Goal: Task Accomplishment & Management: Complete application form

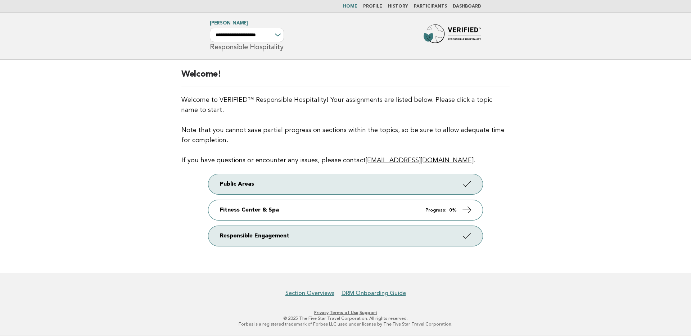
click at [275, 34] on div "**********" at bounding box center [247, 35] width 74 height 14
click at [277, 38] on select "**********" at bounding box center [247, 35] width 74 height 14
select select "**********"
click at [210, 28] on select "**********" at bounding box center [247, 35] width 74 height 14
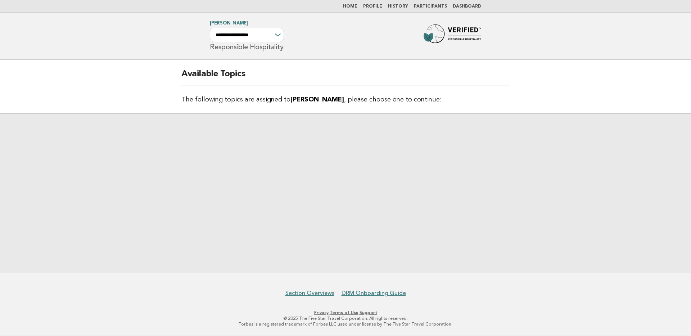
click at [468, 8] on link "Dashboard" at bounding box center [467, 6] width 28 height 4
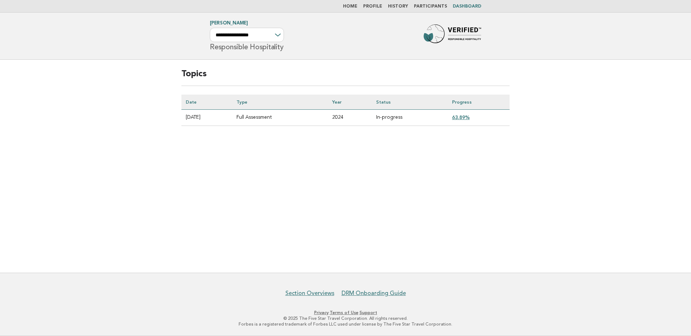
click at [442, 8] on link "Participants" at bounding box center [430, 6] width 33 height 4
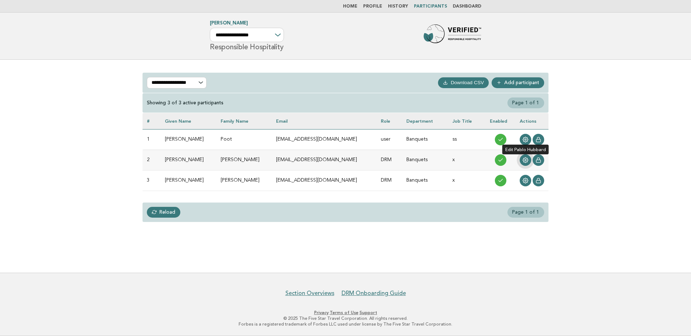
click at [526, 159] on icon at bounding box center [526, 160] width 6 height 6
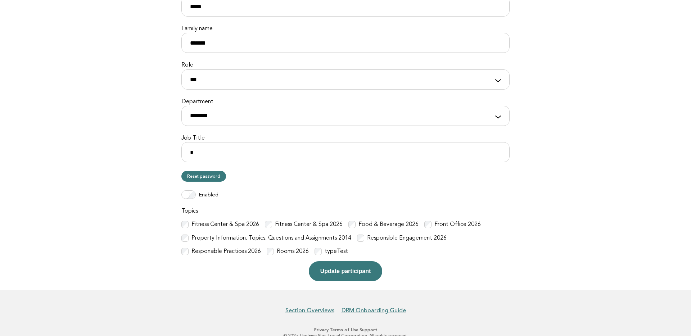
scroll to position [135, 0]
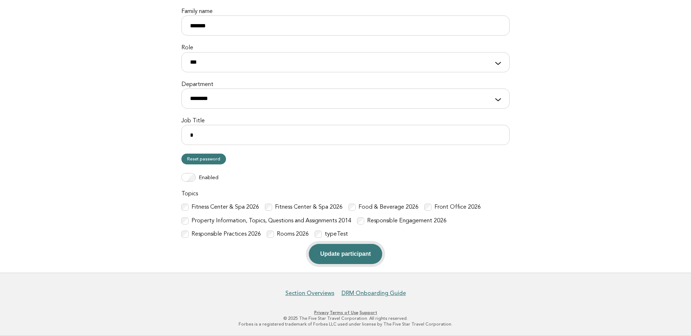
click at [367, 253] on button "Update participant" at bounding box center [345, 254] width 73 height 20
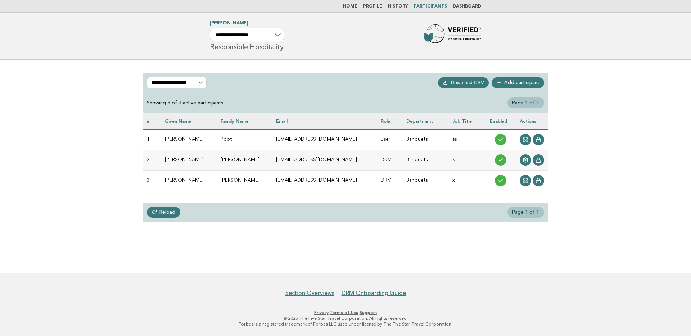
click at [355, 6] on link "Home" at bounding box center [350, 6] width 14 height 4
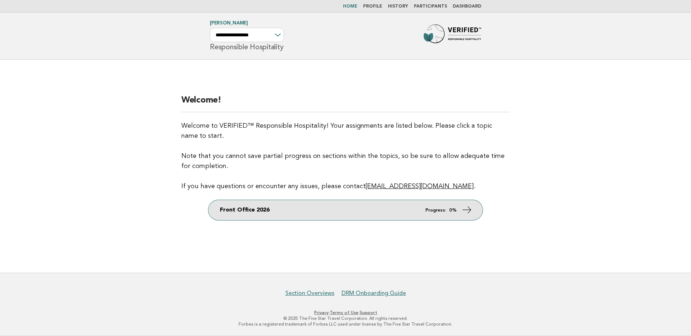
click at [338, 205] on link "Front Office 2026 Progress: 0%" at bounding box center [345, 210] width 274 height 20
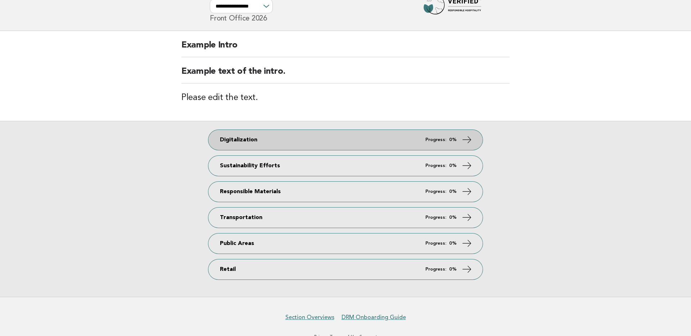
scroll to position [53, 0]
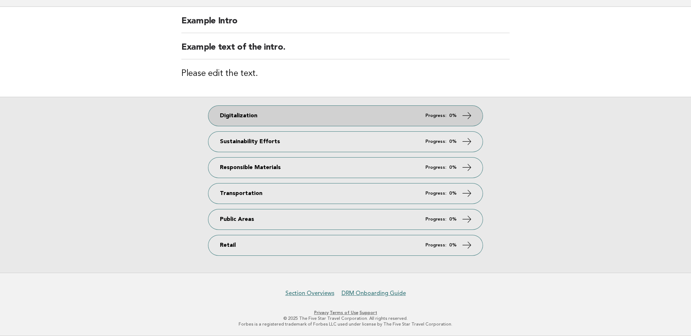
click at [362, 119] on link "Digitalization Progress: 0%" at bounding box center [345, 116] width 274 height 20
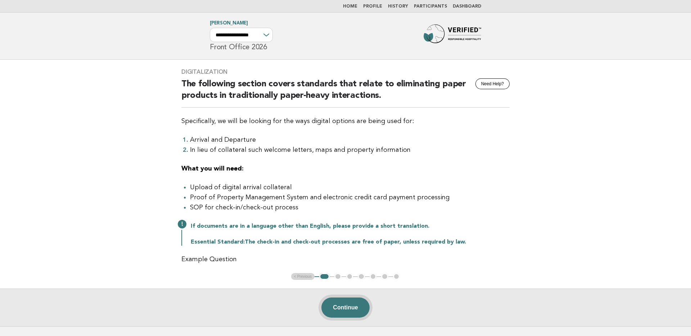
click at [352, 309] on button "Continue" at bounding box center [345, 308] width 48 height 20
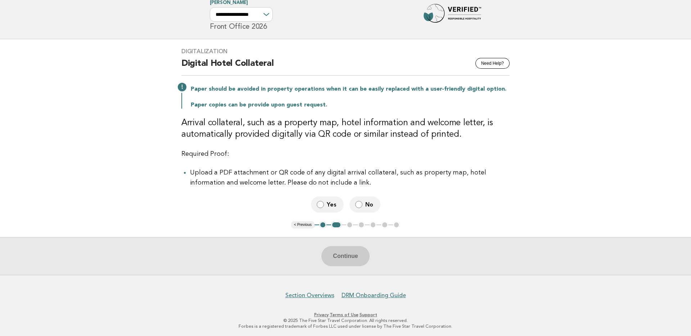
scroll to position [23, 0]
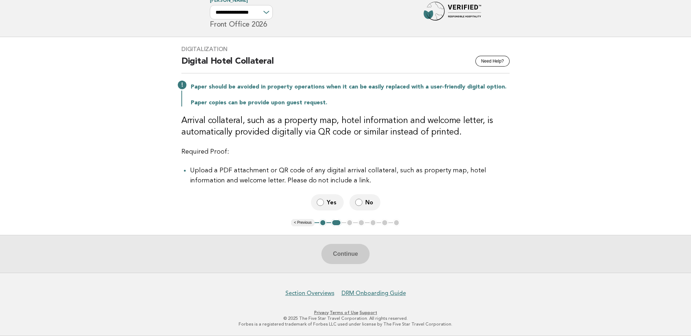
click at [368, 207] on label "No" at bounding box center [364, 202] width 31 height 16
click at [327, 201] on span "Yes" at bounding box center [332, 203] width 11 height 8
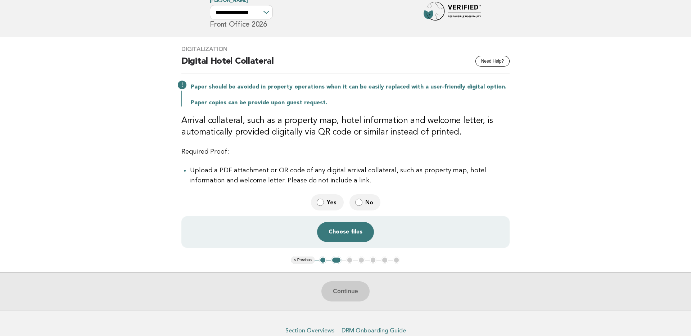
click at [365, 203] on span "No" at bounding box center [369, 203] width 9 height 8
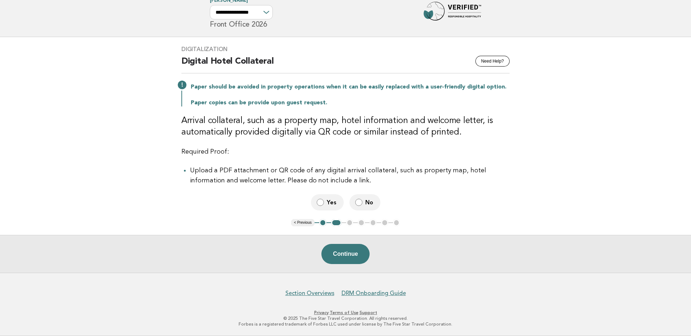
click at [327, 202] on span "Yes" at bounding box center [332, 203] width 11 height 8
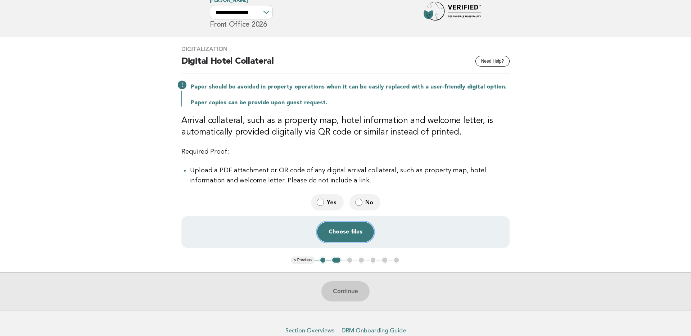
click at [343, 236] on button "Choose files" at bounding box center [345, 232] width 57 height 20
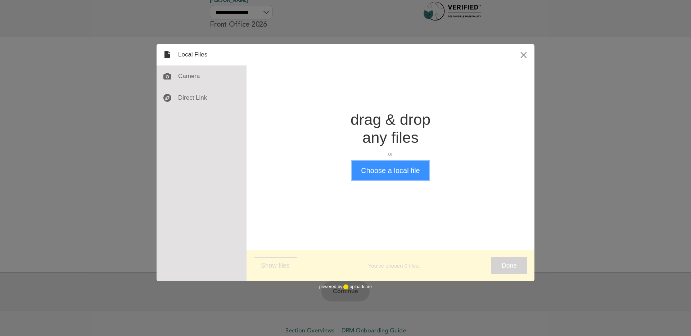
click at [406, 173] on button "Choose a local file" at bounding box center [390, 170] width 77 height 19
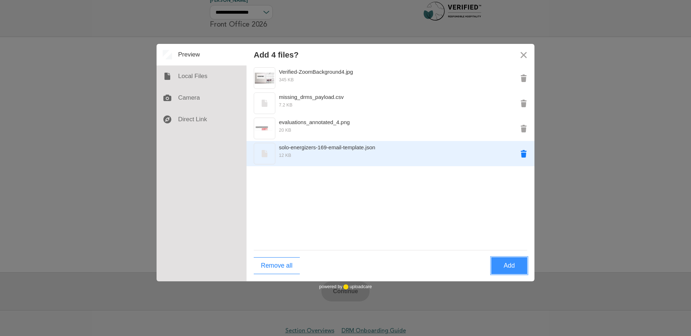
click at [524, 155] on button "Remove solo-energizers-169-email-template.json" at bounding box center [524, 154] width 22 height 22
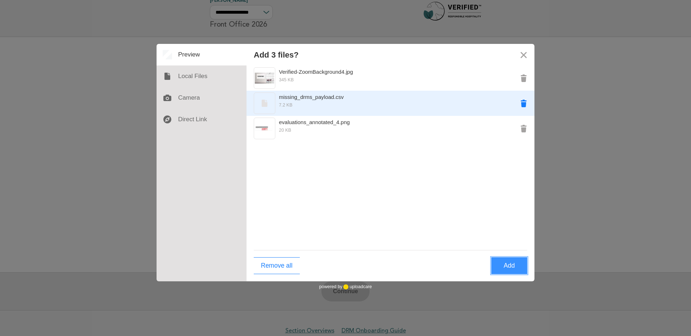
click at [524, 103] on button "Remove missing_drms_payload.csv" at bounding box center [524, 103] width 22 height 22
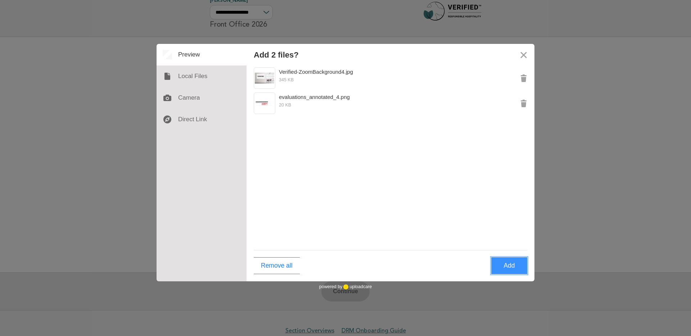
click at [512, 271] on button "Add" at bounding box center [509, 265] width 36 height 17
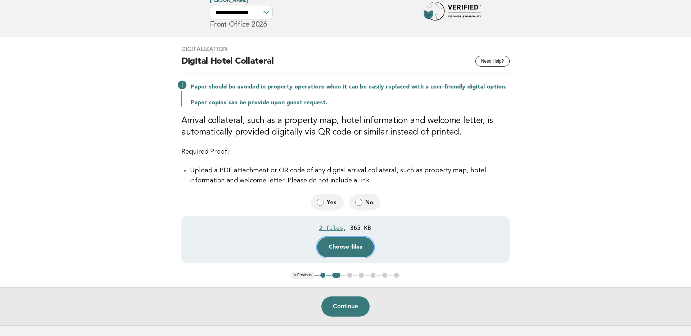
scroll to position [75, 0]
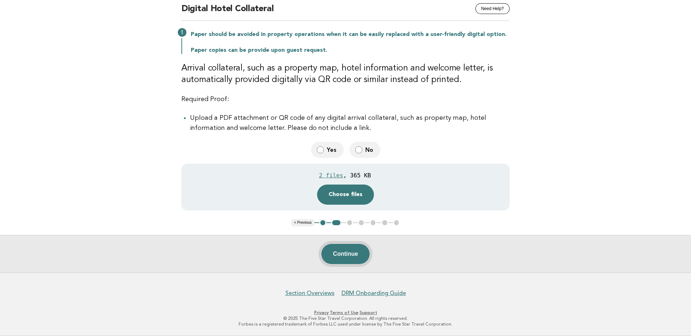
click at [358, 255] on button "Continue" at bounding box center [345, 254] width 48 height 20
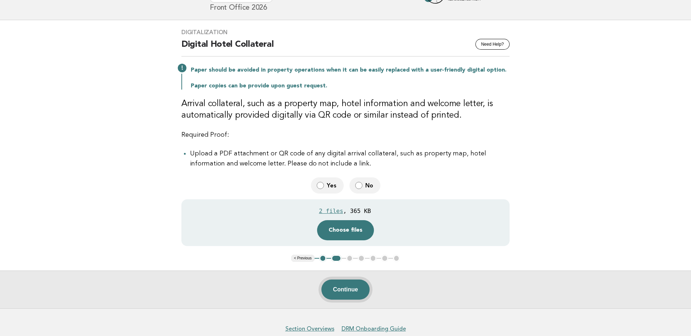
scroll to position [0, 0]
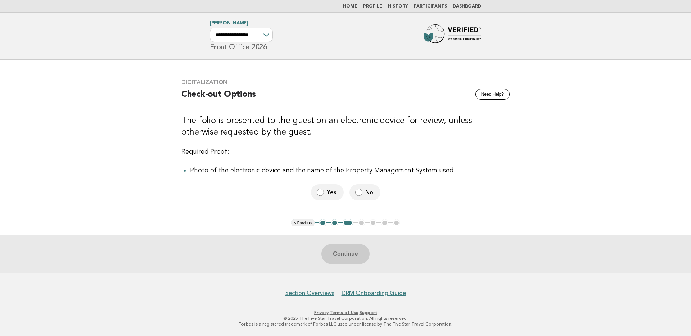
click at [357, 4] on link "Home" at bounding box center [350, 6] width 14 height 4
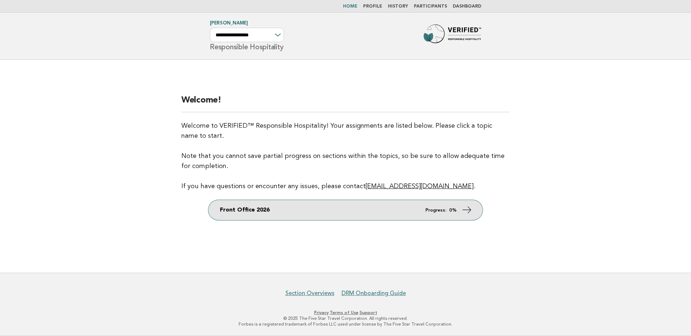
click at [302, 206] on link "Front Office 2026 Progress: 0%" at bounding box center [345, 210] width 274 height 20
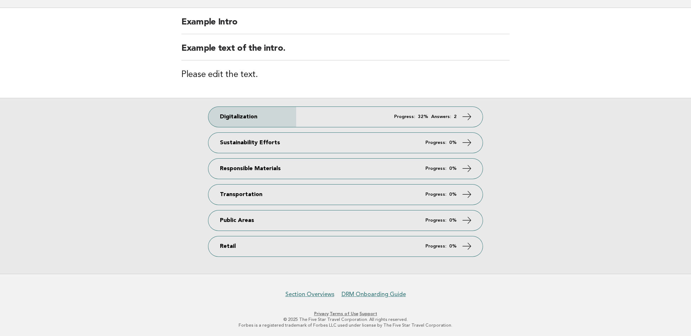
scroll to position [53, 0]
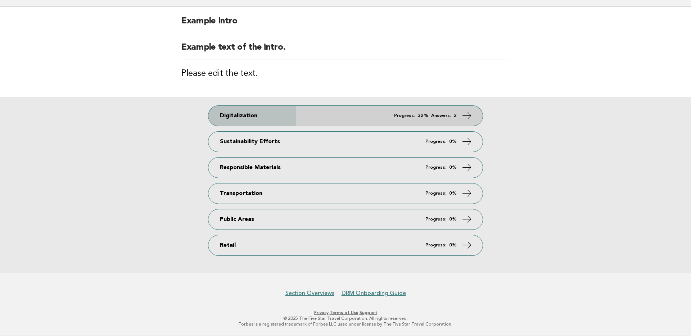
click at [347, 112] on link "Digitalization Progress: 32% Answers: 2" at bounding box center [345, 116] width 274 height 20
click at [283, 112] on link "Digitalization Progress: 32% Answers: 2" at bounding box center [345, 116] width 274 height 20
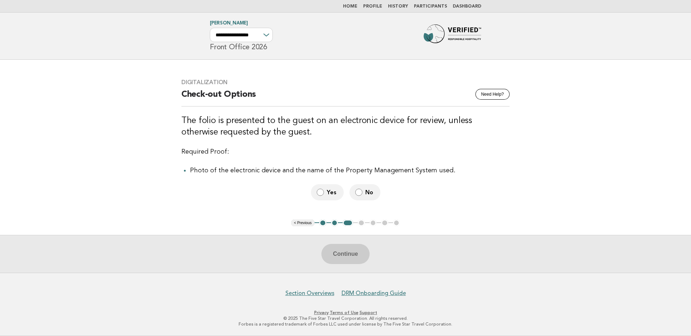
click at [335, 223] on button "2" at bounding box center [334, 223] width 7 height 7
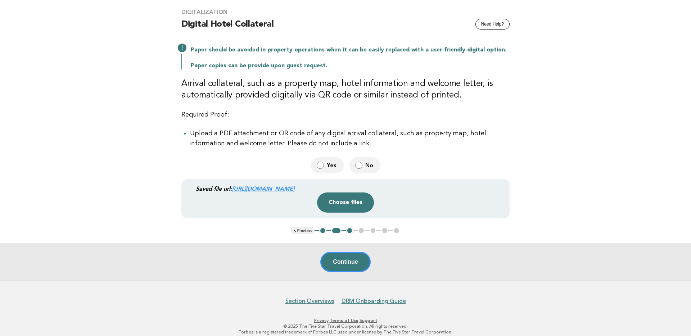
scroll to position [68, 0]
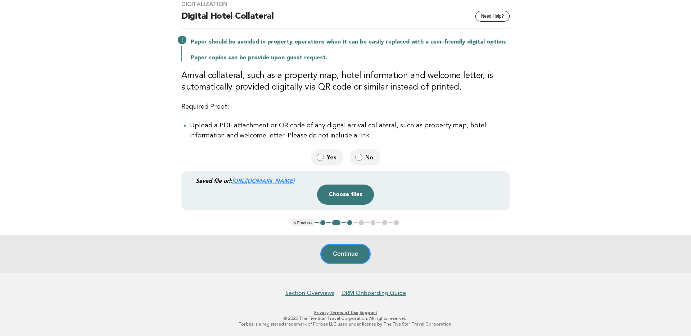
click at [294, 179] on link "[URL][DOMAIN_NAME]" at bounding box center [263, 180] width 62 height 7
click at [342, 254] on button "Continue" at bounding box center [345, 254] width 50 height 20
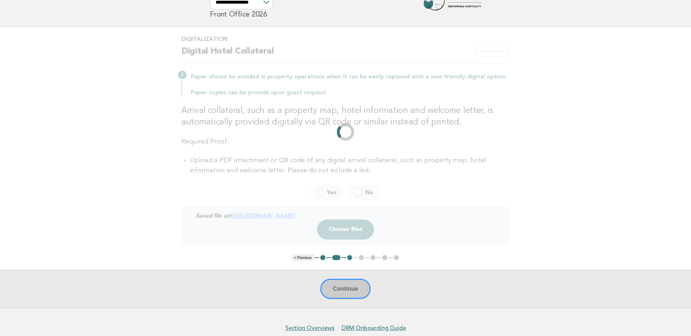
scroll to position [0, 0]
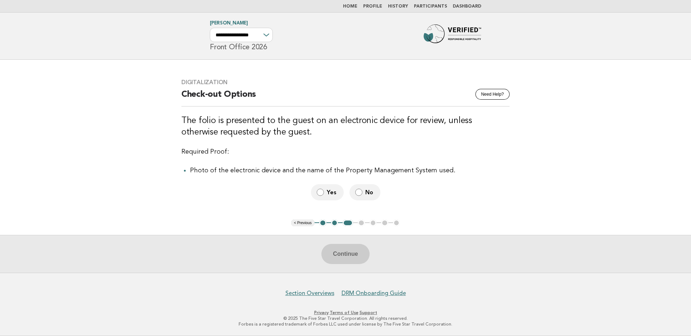
click at [354, 8] on link "Home" at bounding box center [350, 6] width 14 height 4
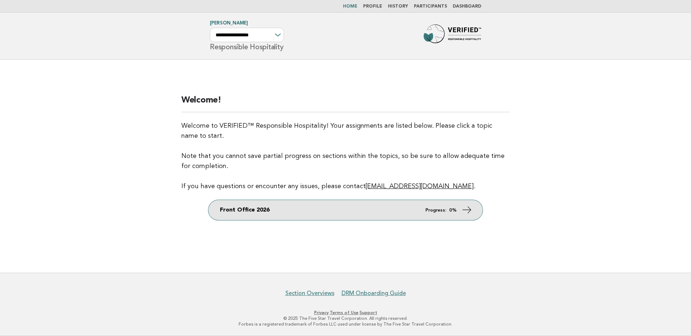
click at [325, 210] on link "Front Office 2026 Progress: 0%" at bounding box center [345, 210] width 274 height 20
